Goal: Information Seeking & Learning: Find specific fact

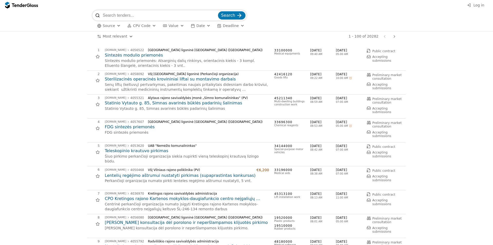
click at [127, 14] on input "search" at bounding box center [160, 15] width 114 height 10
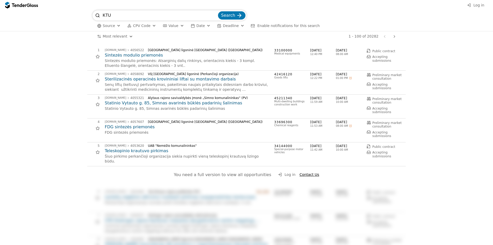
type input "KTU"
click at [218, 11] on button "Search" at bounding box center [231, 15] width 27 height 8
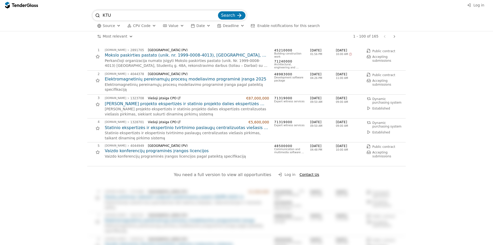
drag, startPoint x: 125, startPoint y: 15, endPoint x: 42, endPoint y: 18, distance: 83.8
click at [45, 17] on div "KTU Search Source CPV Code Type Buyer Value Date Deadline Enable notifications …" at bounding box center [247, 20] width 488 height 21
type input "tools4lea"
click at [218, 11] on button "Search" at bounding box center [231, 15] width 27 height 8
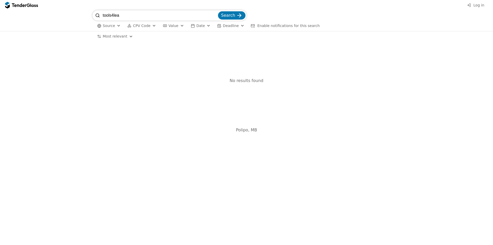
drag, startPoint x: 135, startPoint y: 15, endPoint x: 0, endPoint y: 20, distance: 134.4
click at [1, 20] on div "tools4lea Search Source CPV Code Type Buyer Value Date Deadline Enable notifica…" at bounding box center [246, 20] width 493 height 21
paste input "NiceVOICE"
type input "NiceVOICE"
click at [218, 11] on button "Search" at bounding box center [231, 15] width 27 height 8
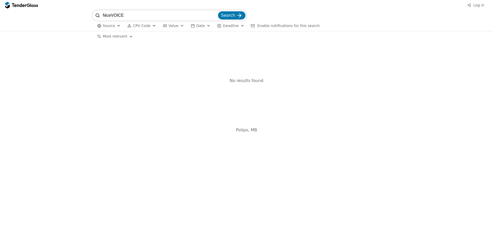
drag, startPoint x: 132, startPoint y: 14, endPoint x: 31, endPoint y: 8, distance: 101.4
click at [33, 8] on div "Log in NiceVOICE Search Source CPV Code Type Buyer Value Date Deadline Enable n…" at bounding box center [246, 122] width 493 height 245
type input "pažangi"
click at [218, 11] on button "Search" at bounding box center [231, 15] width 27 height 8
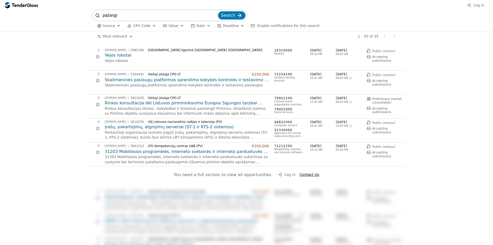
drag, startPoint x: 121, startPoint y: 12, endPoint x: -15, endPoint y: 13, distance: 135.4
click at [0, 13] on html "Log in pažangi Search Source CPV Code Type Buyer Value Date Deadline Enable not…" at bounding box center [246, 122] width 493 height 245
type input "[PERSON_NAME]"
click at [218, 11] on button "Search" at bounding box center [231, 15] width 27 height 8
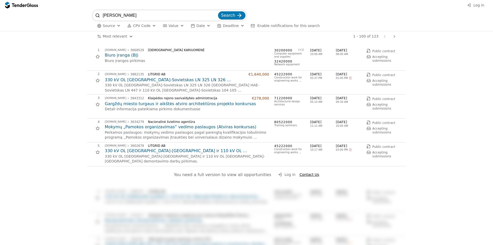
drag, startPoint x: 82, startPoint y: 17, endPoint x: 21, endPoint y: 17, distance: 60.9
click at [21, 17] on div "balso paieška Search Source CPV Code Type Buyer Value Date Deadline Enable noti…" at bounding box center [247, 20] width 488 height 21
paste input "Pažangi programa, skirta greitai balso paieškai ir pažangiai garso analizei"
type input "Pažangi programa, skirta greitai balso paieškai ir pažangiai garso analizei"
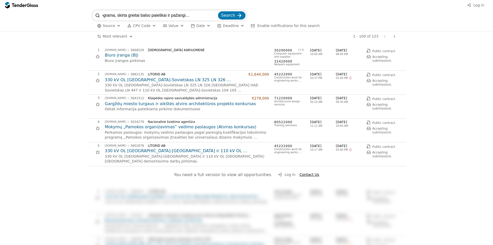
scroll to position [0, 0]
click at [236, 14] on button "Search" at bounding box center [231, 15] width 27 height 8
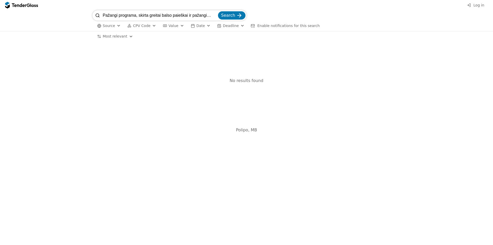
click at [148, 15] on input "Pažangi programa, skirta greitai balso paieškai ir pažangiai garso analizei" at bounding box center [160, 15] width 114 height 10
paste input "EACTDA"
type input "EACTDA"
click at [230, 17] on span "Search" at bounding box center [228, 15] width 14 height 5
click at [233, 14] on span "Search" at bounding box center [228, 15] width 14 height 5
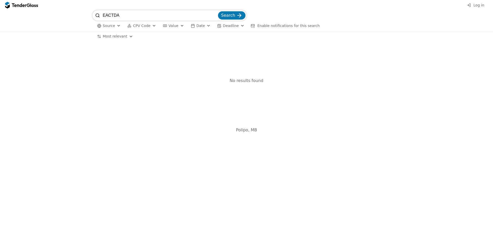
click at [133, 15] on input "EACTDA" at bounding box center [160, 15] width 114 height 10
click at [229, 15] on span "Search" at bounding box center [228, 15] width 14 height 5
click at [217, 16] on input "EACTDA" at bounding box center [160, 15] width 114 height 10
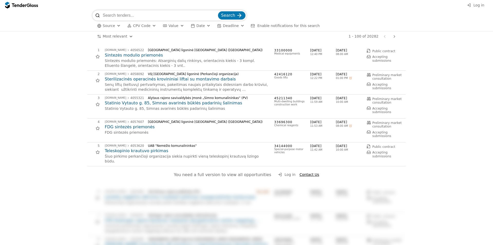
click at [22, 6] on div at bounding box center [19, 4] width 14 height 3
